Goal: Task Accomplishment & Management: Use online tool/utility

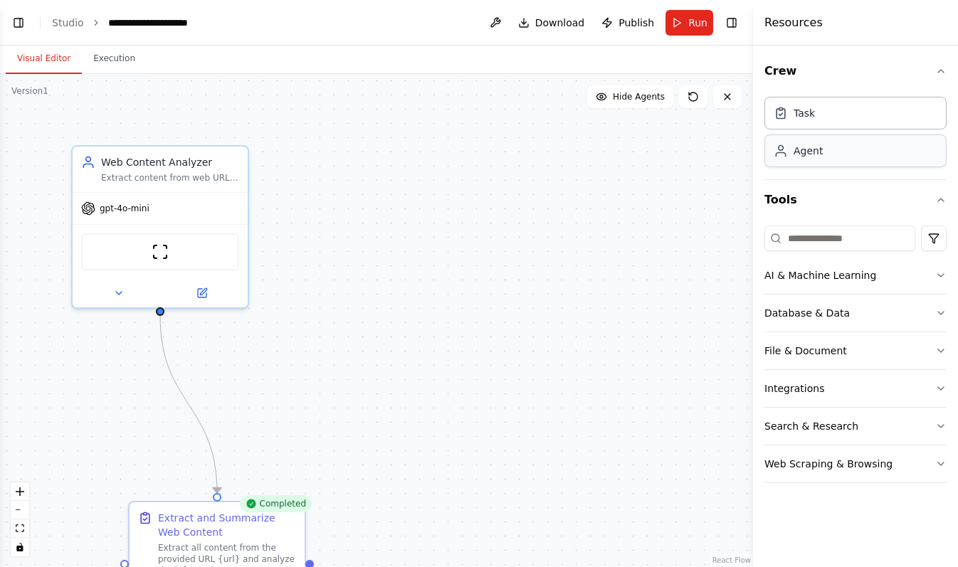
click at [809, 152] on div "Agent" at bounding box center [808, 151] width 29 height 14
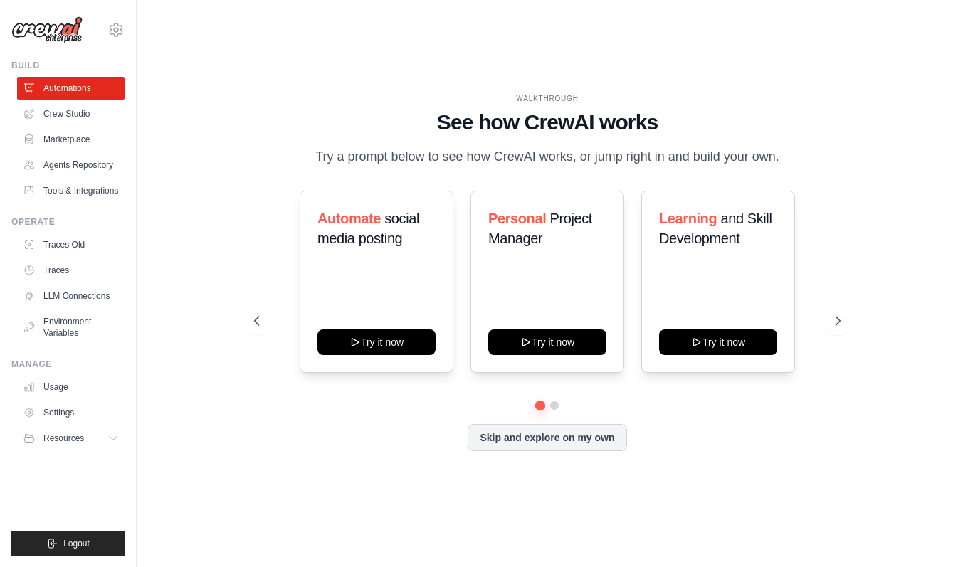
click at [373, 117] on h1 "See how CrewAI works" at bounding box center [547, 123] width 587 height 26
click at [83, 113] on link "Crew Studio" at bounding box center [72, 113] width 107 height 23
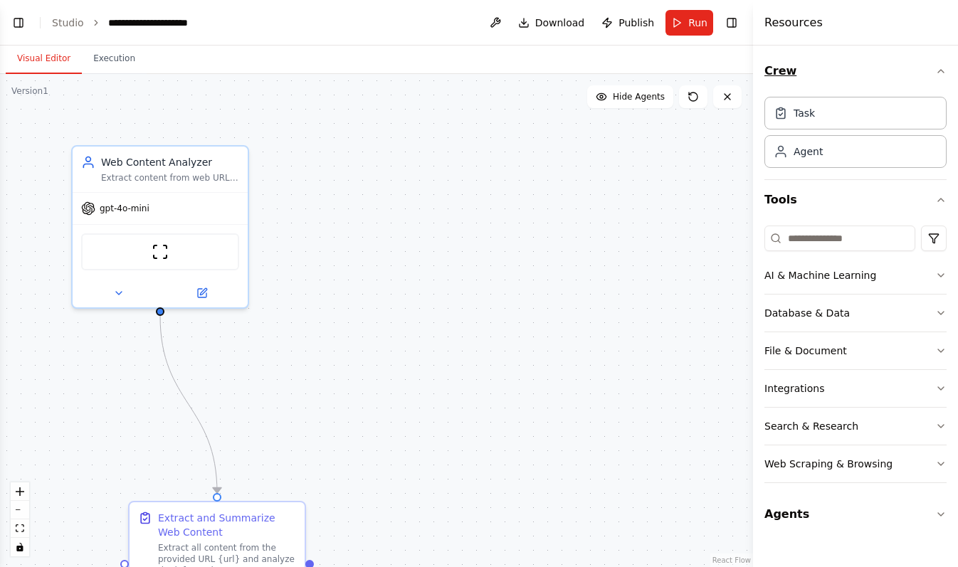
scroll to position [1209, 0]
click at [635, 96] on span "Hide Agents" at bounding box center [639, 96] width 52 height 11
click at [635, 96] on span "Show Agents" at bounding box center [637, 96] width 56 height 11
